Goal: Transaction & Acquisition: Purchase product/service

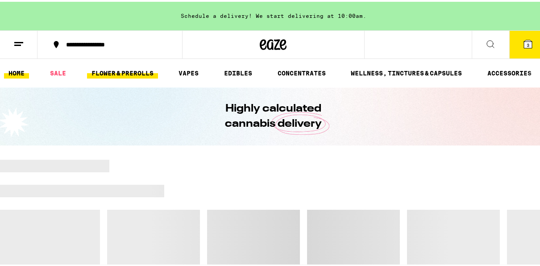
click at [135, 75] on link "FLOWER & PREROLLS" at bounding box center [122, 71] width 71 height 11
click at [528, 44] on button "3" at bounding box center [527, 43] width 37 height 28
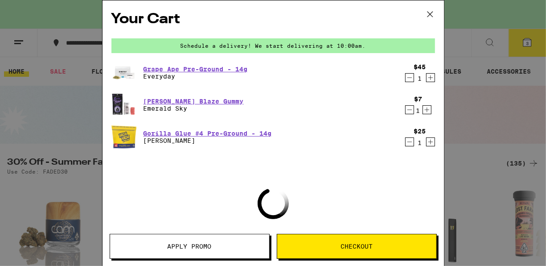
click at [406, 82] on icon "Decrement" at bounding box center [410, 77] width 8 height 11
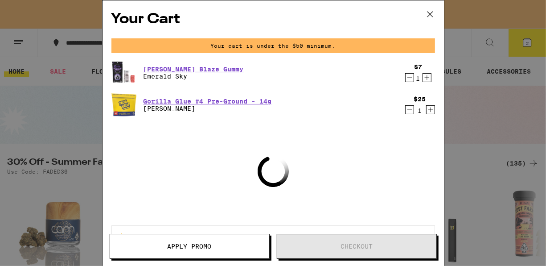
click at [406, 82] on icon "Decrement" at bounding box center [410, 77] width 8 height 11
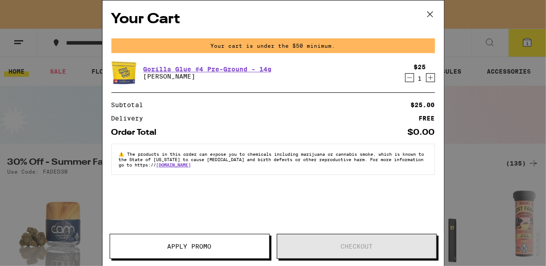
click at [404, 82] on div "$25 1" at bounding box center [418, 72] width 33 height 19
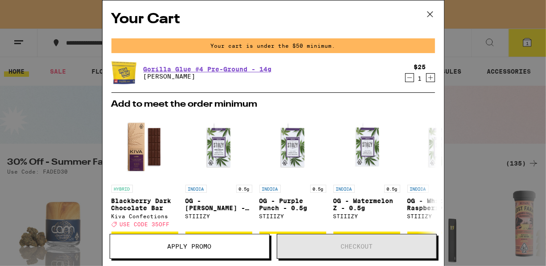
click at [406, 79] on icon "Decrement" at bounding box center [410, 77] width 8 height 11
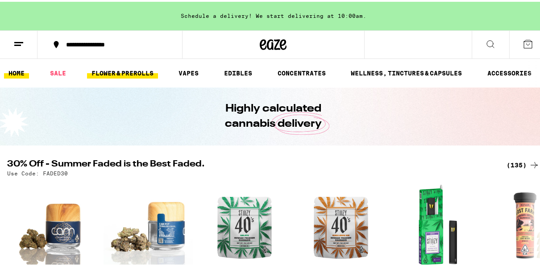
click at [136, 71] on link "FLOWER & PREROLLS" at bounding box center [122, 71] width 71 height 11
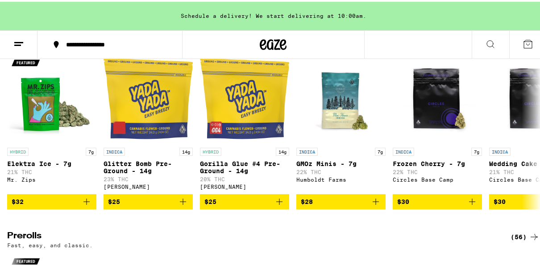
scroll to position [339, 0]
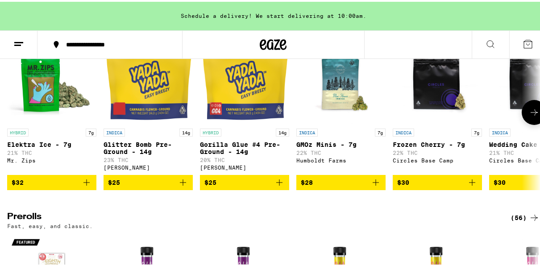
click at [528, 116] on icon at bounding box center [533, 110] width 11 height 11
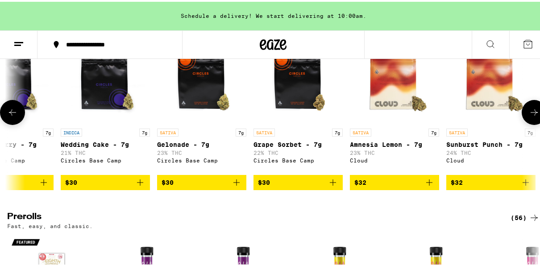
click at [528, 116] on icon at bounding box center [533, 110] width 11 height 11
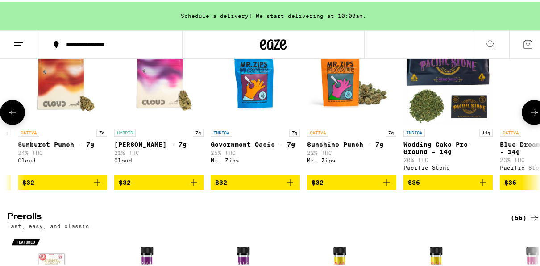
click at [528, 116] on icon at bounding box center [533, 110] width 11 height 11
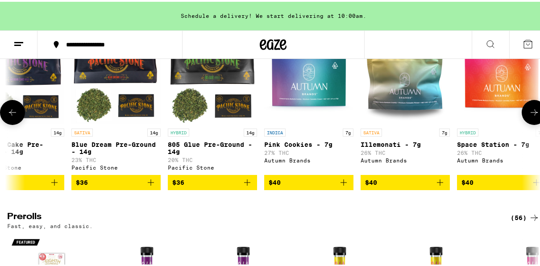
click at [528, 116] on icon at bounding box center [533, 110] width 11 height 11
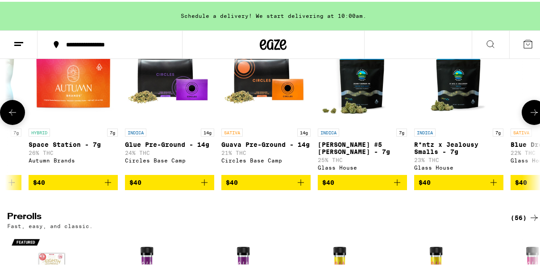
click at [528, 116] on icon at bounding box center [533, 110] width 11 height 11
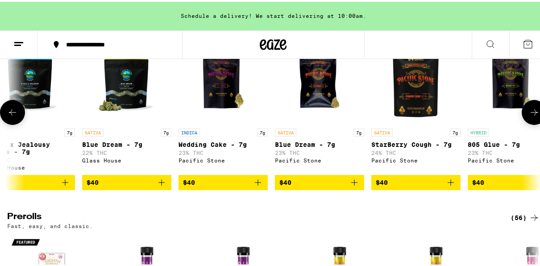
click at [528, 116] on icon at bounding box center [533, 110] width 11 height 11
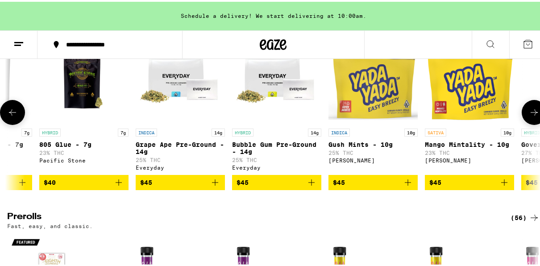
click at [528, 116] on icon at bounding box center [533, 110] width 11 height 11
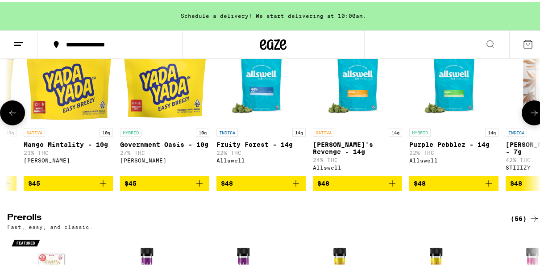
scroll to position [0, 2996]
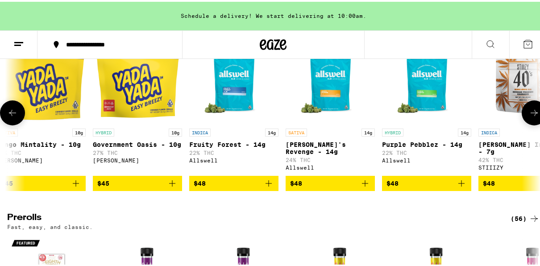
click at [528, 116] on icon at bounding box center [533, 111] width 11 height 11
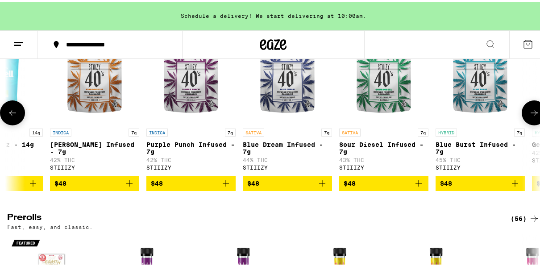
click at [528, 116] on icon at bounding box center [533, 111] width 11 height 11
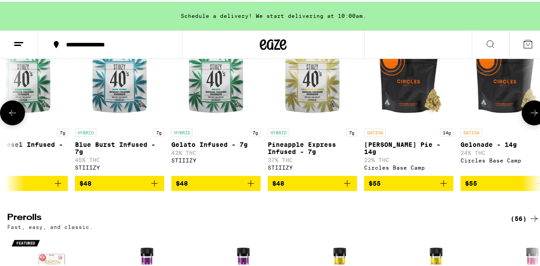
click at [528, 116] on icon at bounding box center [533, 111] width 11 height 11
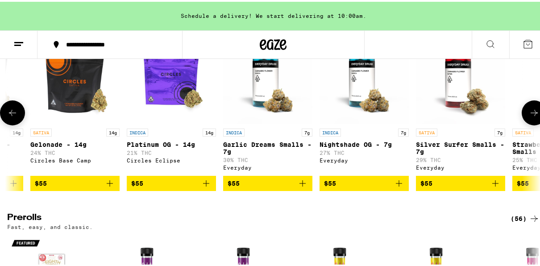
scroll to position [0, 4229]
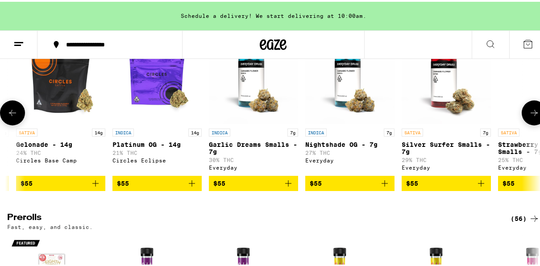
click at [528, 116] on icon at bounding box center [533, 111] width 11 height 11
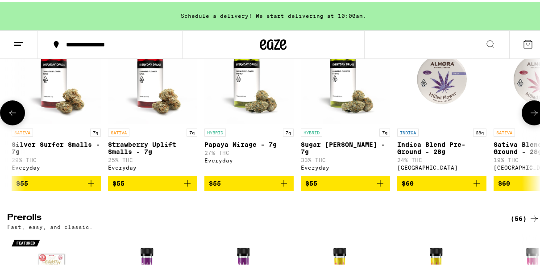
scroll to position [0, 4657]
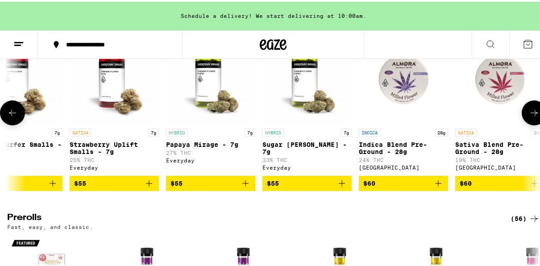
click at [528, 116] on icon at bounding box center [533, 111] width 11 height 11
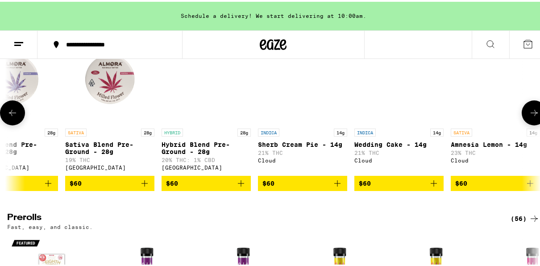
scroll to position [0, 5085]
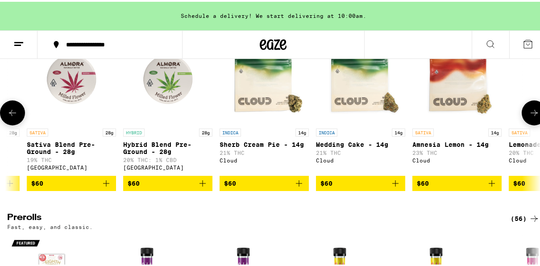
click at [528, 116] on icon at bounding box center [533, 111] width 11 height 11
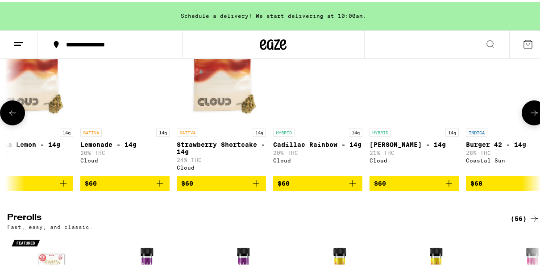
click at [528, 116] on icon at bounding box center [533, 111] width 11 height 11
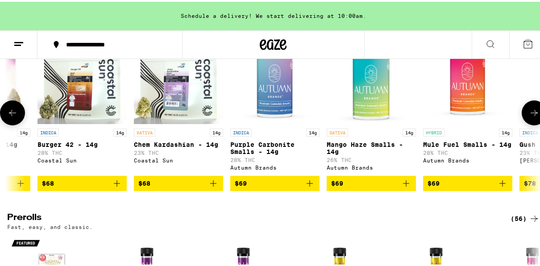
click at [528, 116] on icon at bounding box center [533, 111] width 11 height 11
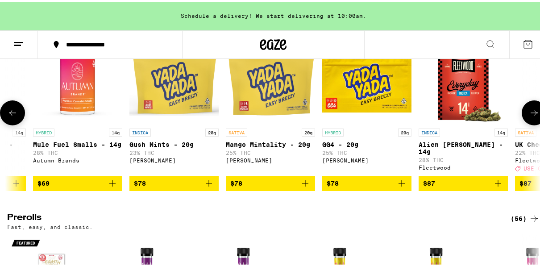
click at [528, 116] on icon at bounding box center [533, 111] width 11 height 11
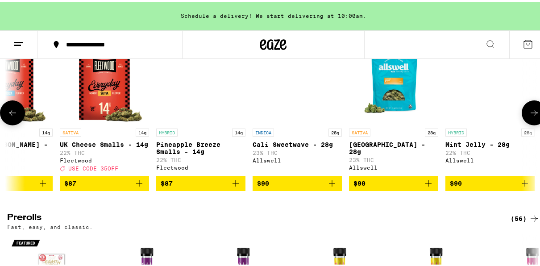
scroll to position [0, 6795]
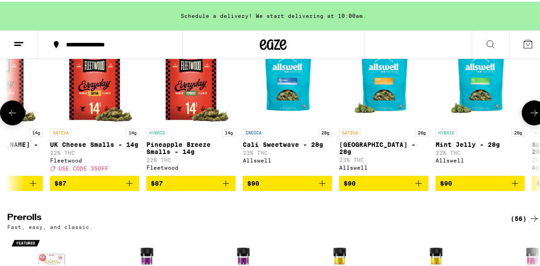
click at [528, 116] on icon at bounding box center [533, 111] width 11 height 11
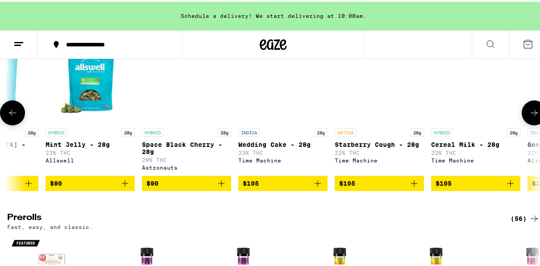
scroll to position [0, 7223]
